Goal: Task Accomplishment & Management: Complete application form

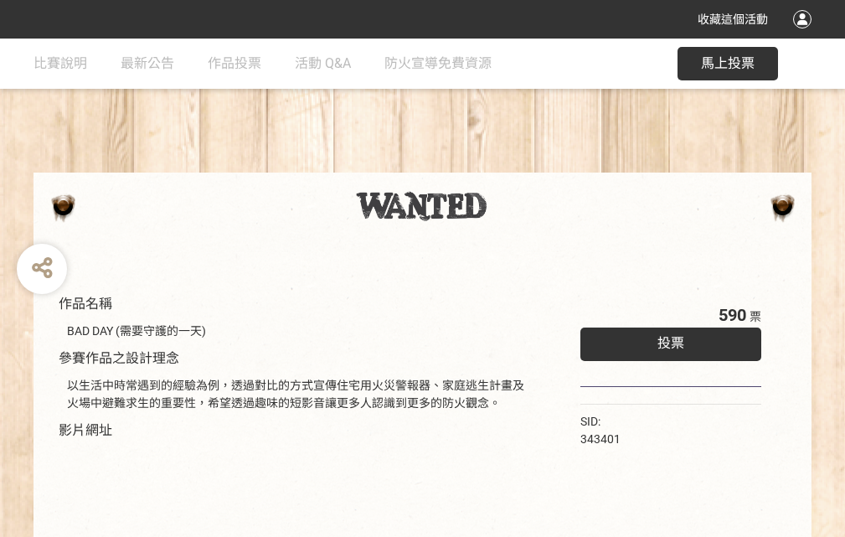
click at [805, 35] on div "收藏這個活動" at bounding box center [422, 19] width 845 height 39
click at [523, 165] on div "作品名稱 BAD DAY (需要守護的一天) 參賽作品之設計理念 以生活中時常遇到的經驗為例，透過對比的方式宣傳住宅用火災警報器、家庭逃生計畫及火場中避難求生…" at bounding box center [422, 391] width 845 height 704
click at [667, 339] on span "投票" at bounding box center [670, 343] width 27 height 16
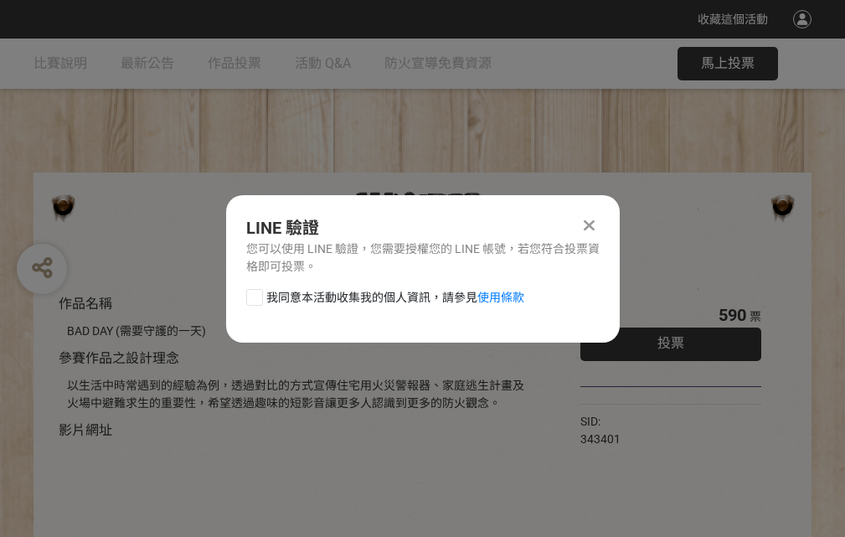
click at [253, 294] on div at bounding box center [254, 297] width 17 height 17
checkbox input "true"
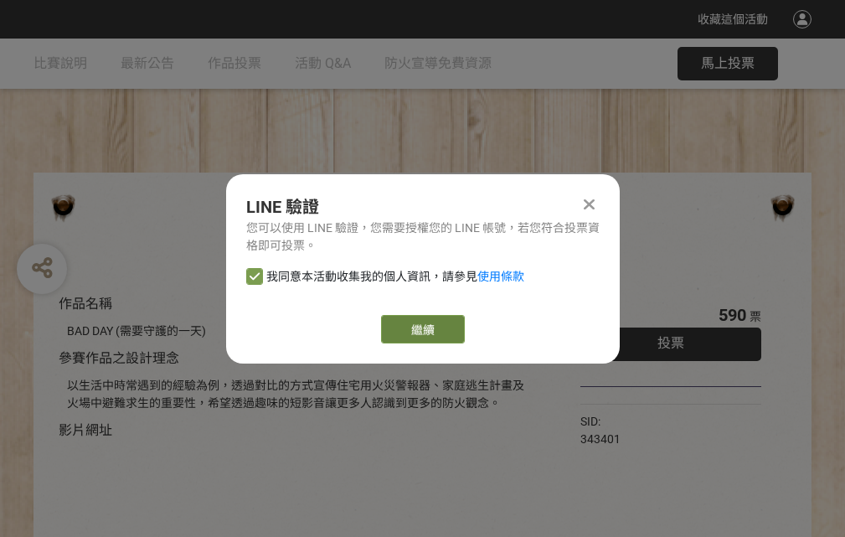
click at [421, 329] on link "繼續" at bounding box center [423, 329] width 84 height 28
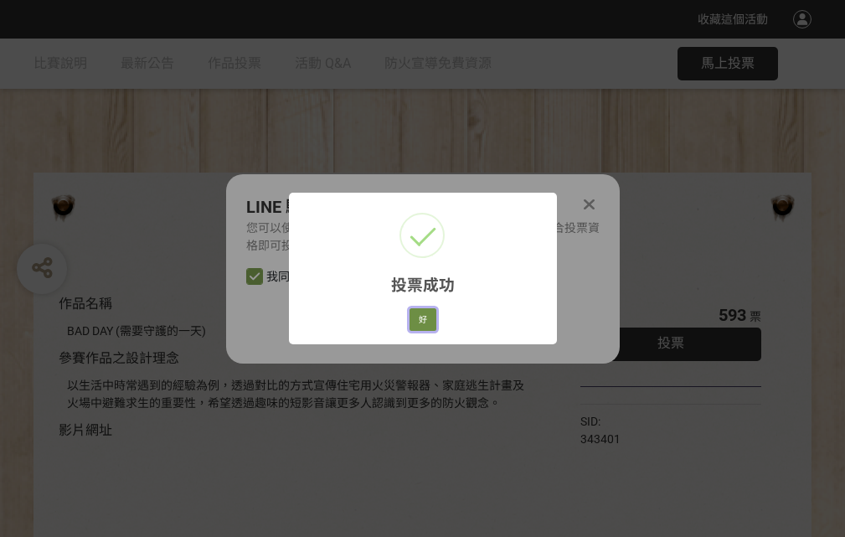
click at [418, 317] on button "好" at bounding box center [423, 319] width 27 height 23
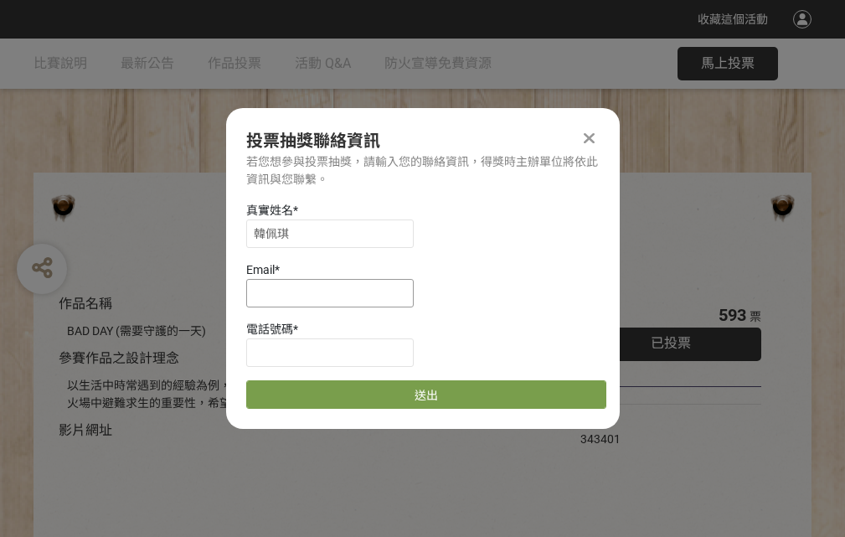
click at [335, 292] on input at bounding box center [329, 293] width 167 height 28
type input "[EMAIL_ADDRESS][DOMAIN_NAME]"
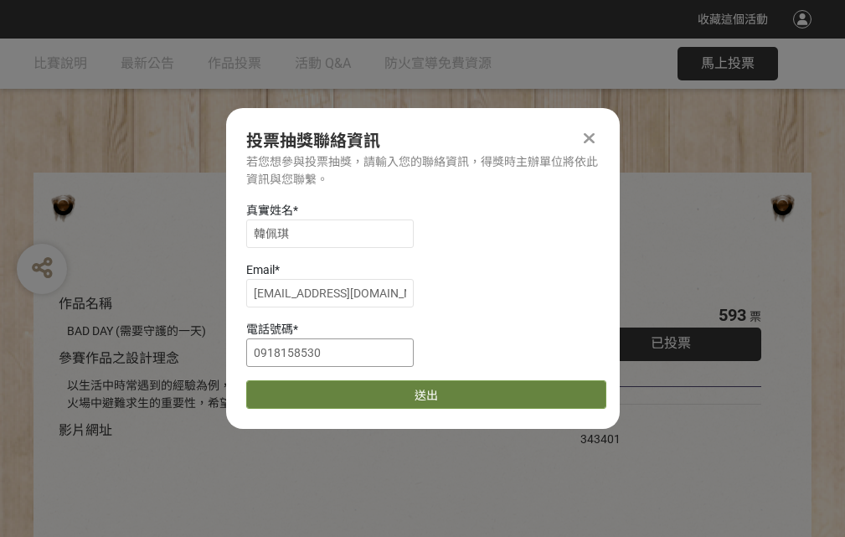
type input "0918158530"
click at [294, 389] on button "送出" at bounding box center [426, 394] width 360 height 28
